Goal: Check status

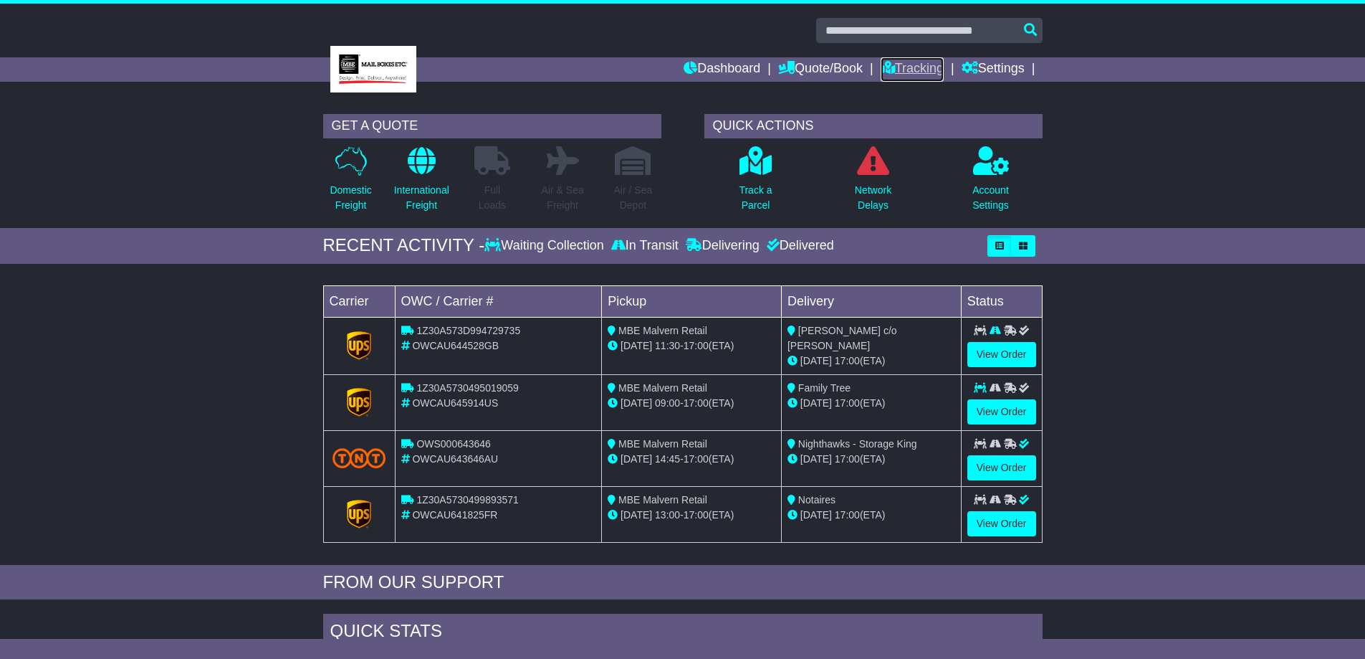
click at [919, 72] on link "Tracking" at bounding box center [912, 69] width 63 height 24
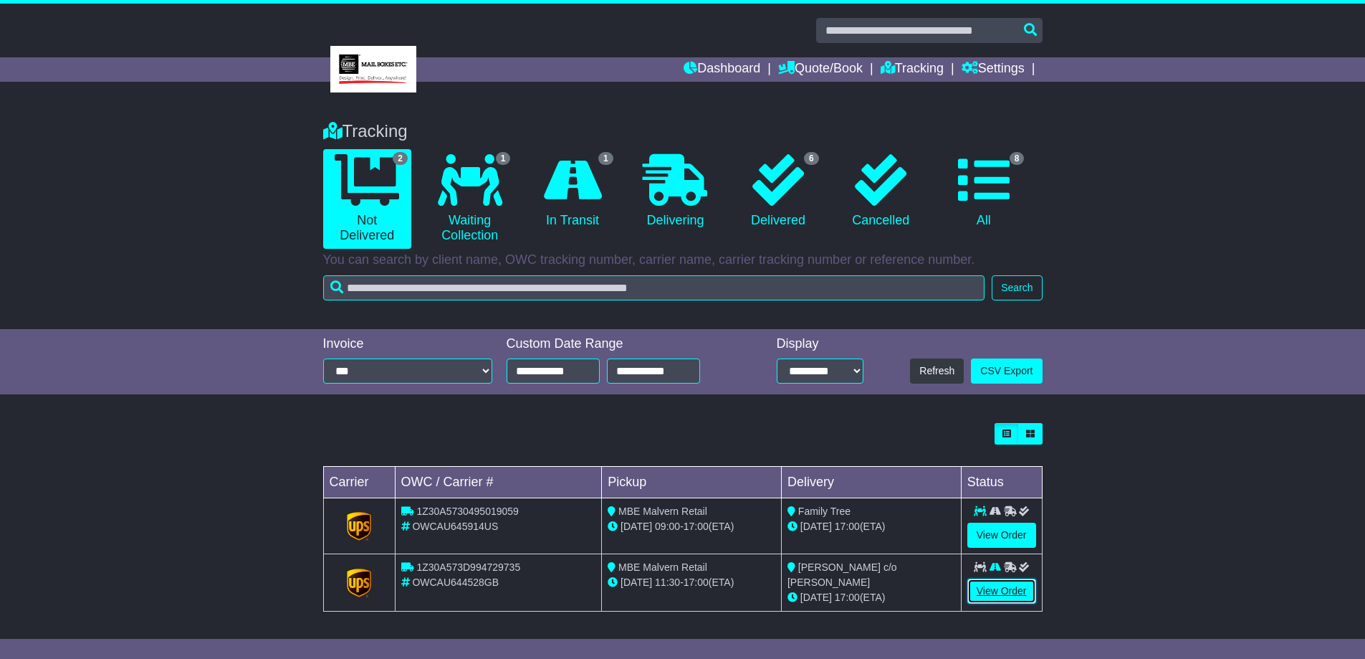
click at [987, 590] on link "View Order" at bounding box center [1001, 590] width 69 height 25
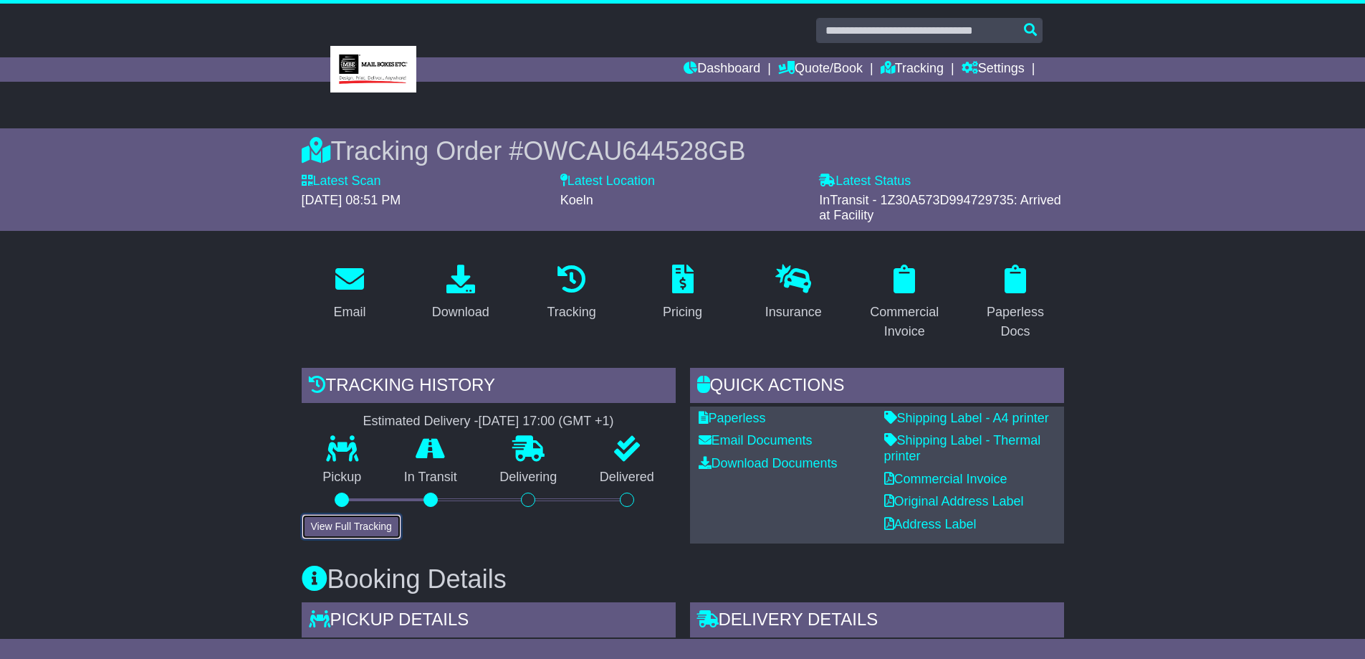
click at [357, 526] on button "View Full Tracking" at bounding box center [352, 526] width 100 height 25
